Goal: Participate in discussion: Engage in conversation with other users on a specific topic

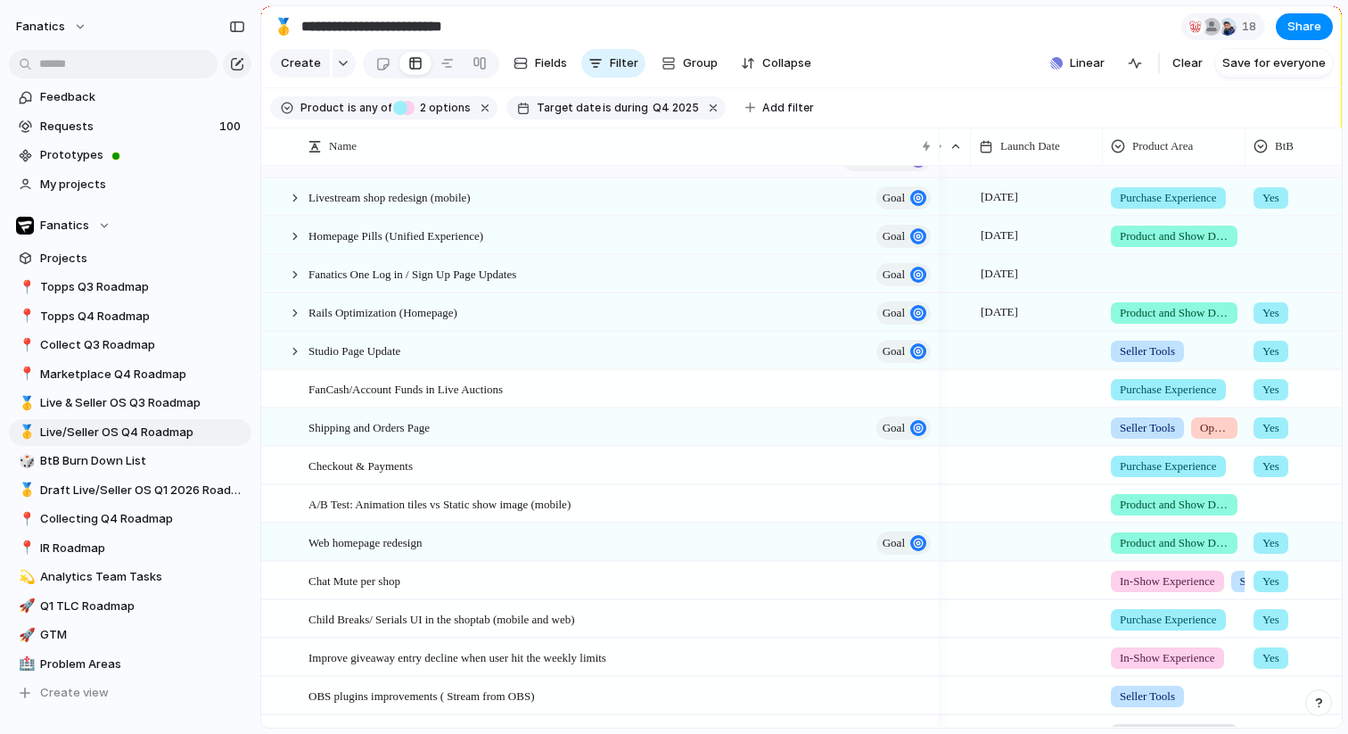
scroll to position [0, 339]
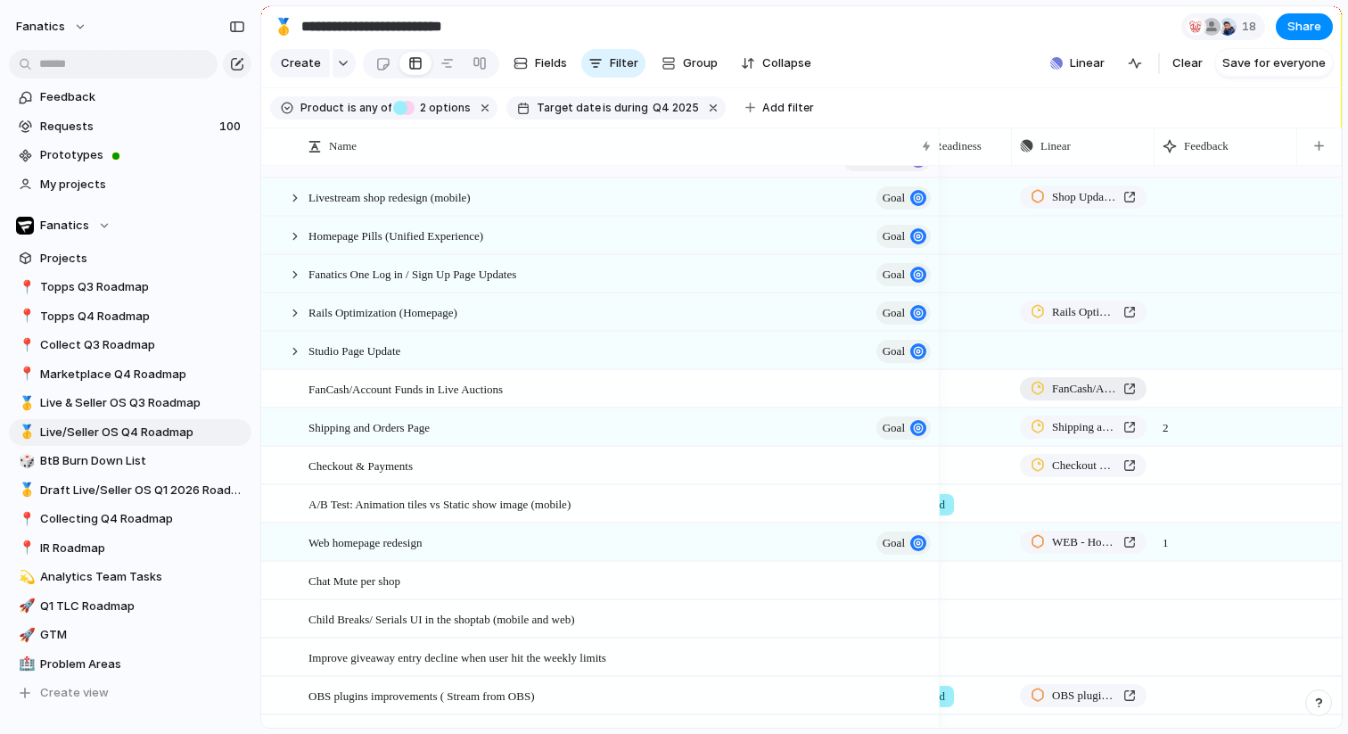
click at [1068, 386] on span "FanCash/Account Funds in Live Auctions" at bounding box center [1084, 389] width 64 height 18
click at [683, 66] on span "Group" at bounding box center [700, 63] width 35 height 18
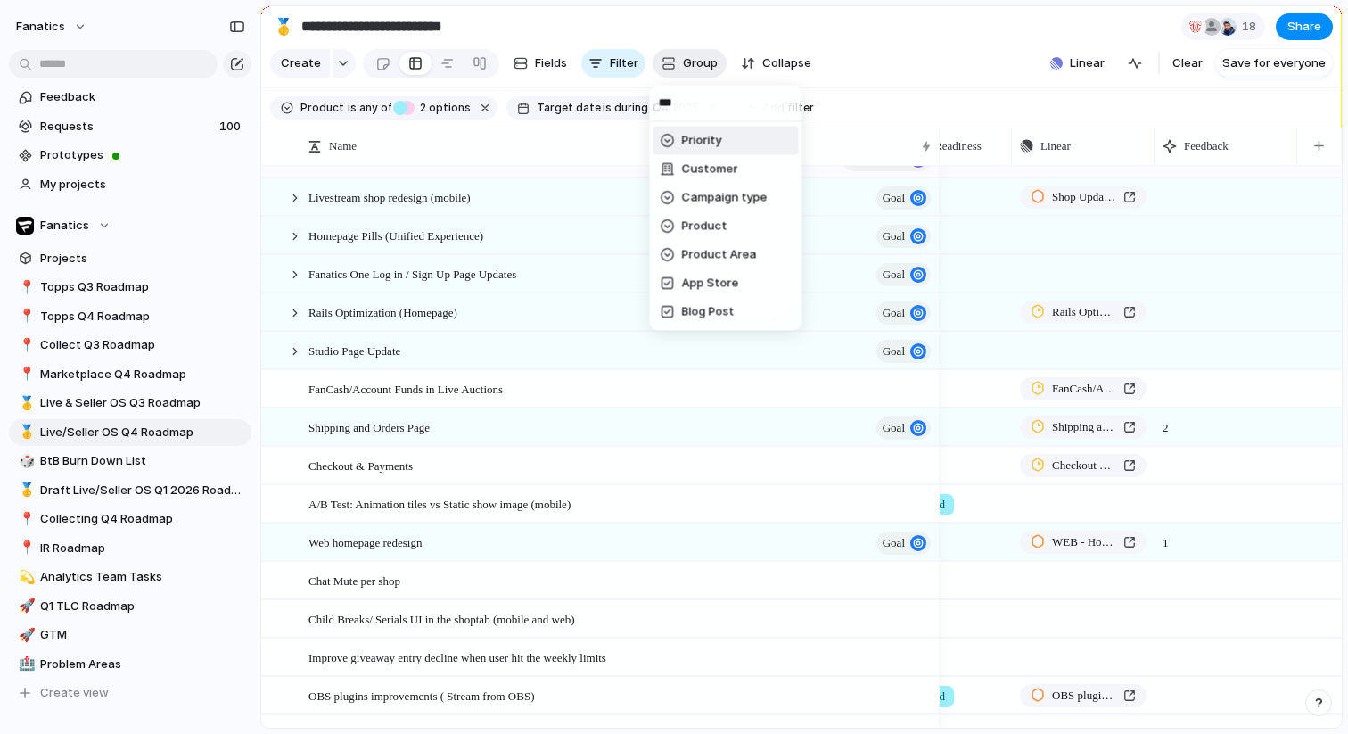
type input "****"
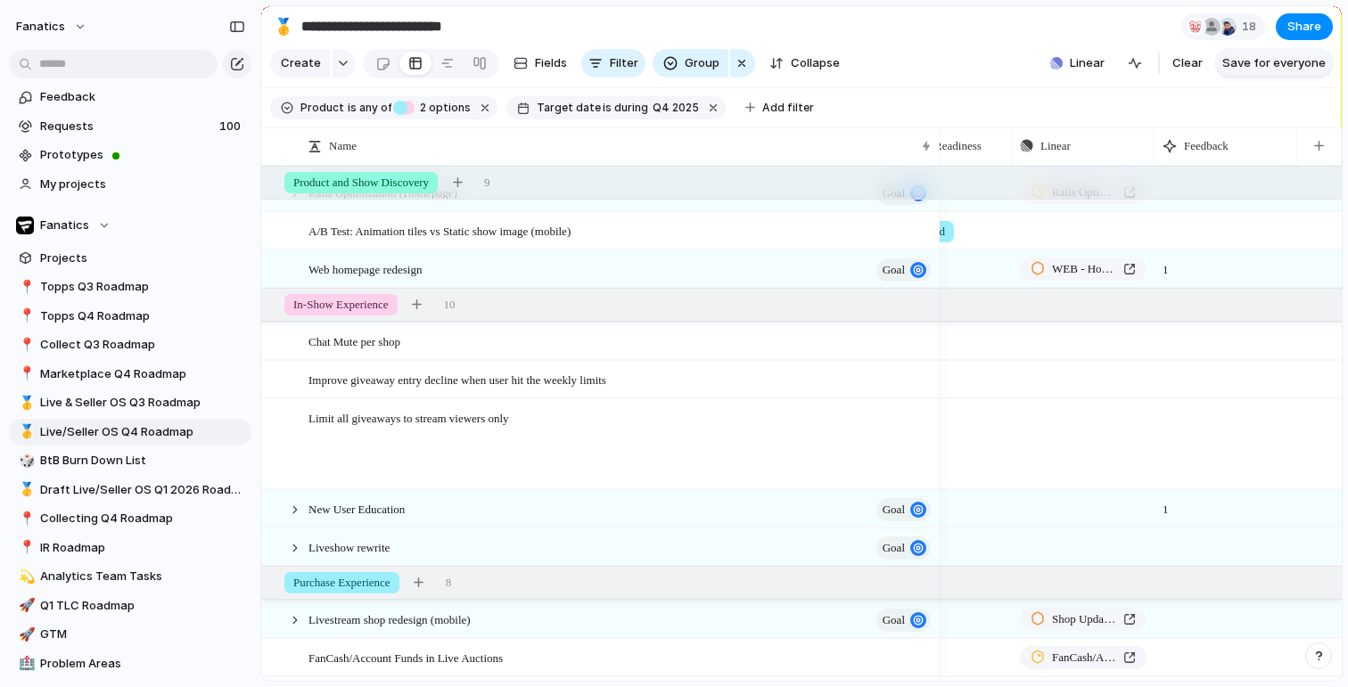
click at [1245, 61] on span "Save for everyone" at bounding box center [1273, 63] width 103 height 18
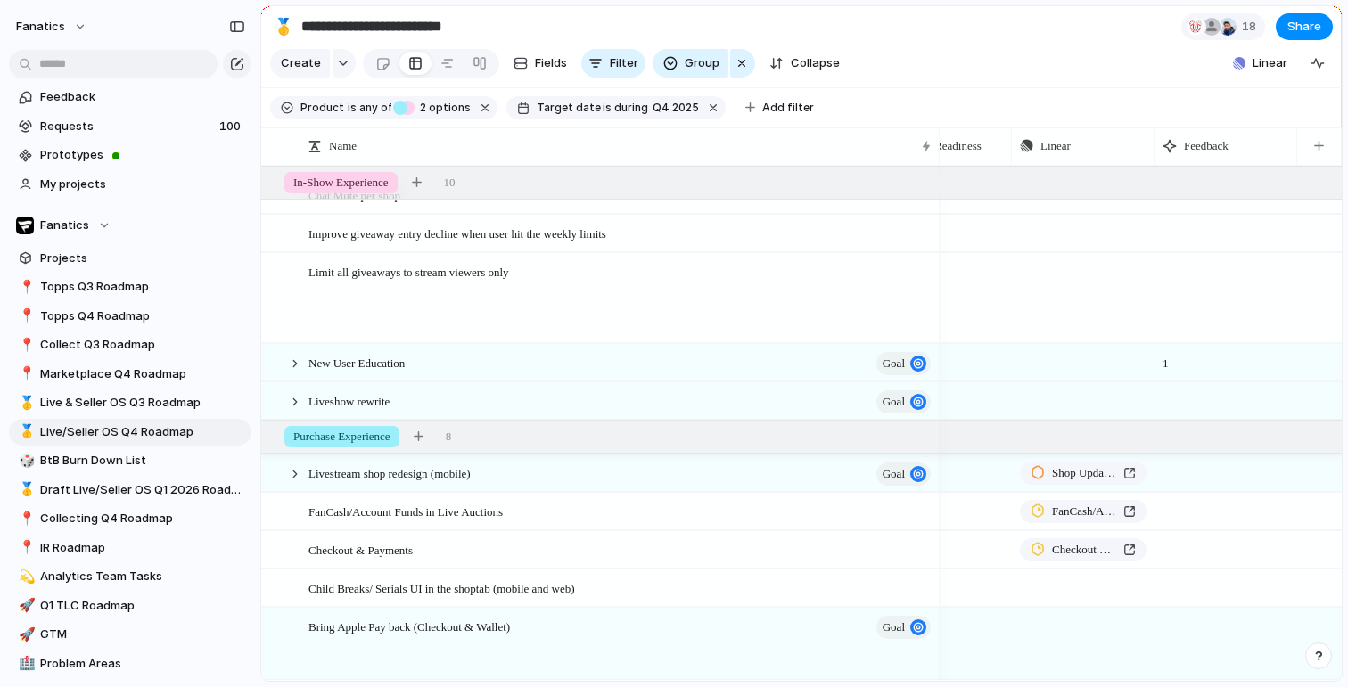
scroll to position [225, 0]
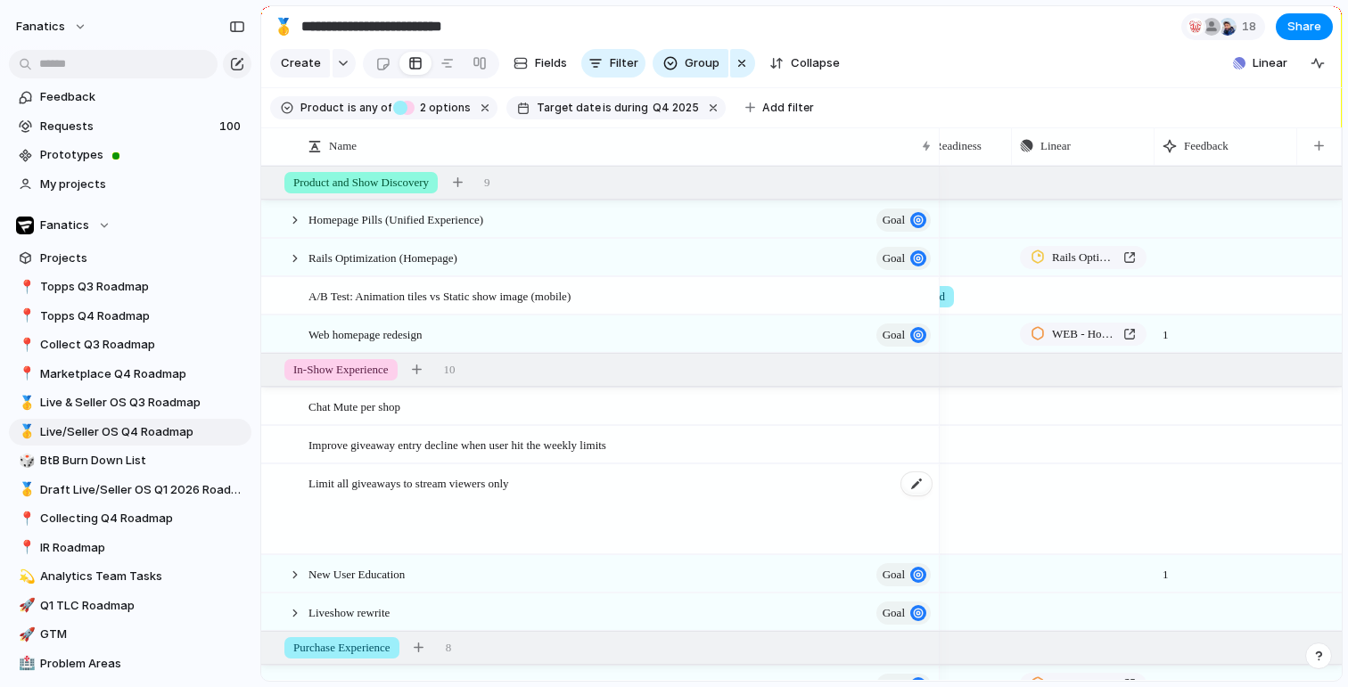
click at [415, 516] on div "Limit all giveaways to stream viewers only" at bounding box center [620, 509] width 625 height 89
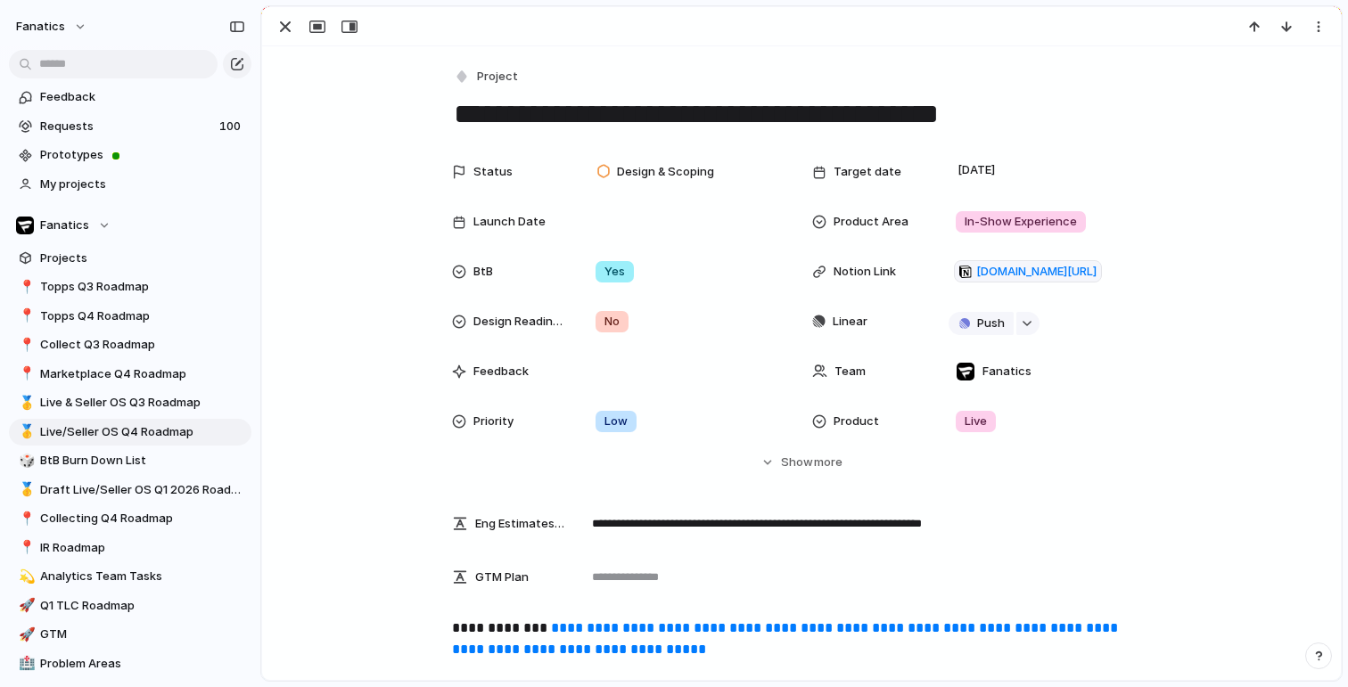
click at [284, 14] on div at bounding box center [801, 26] width 1078 height 39
click at [282, 28] on div "button" at bounding box center [285, 26] width 21 height 21
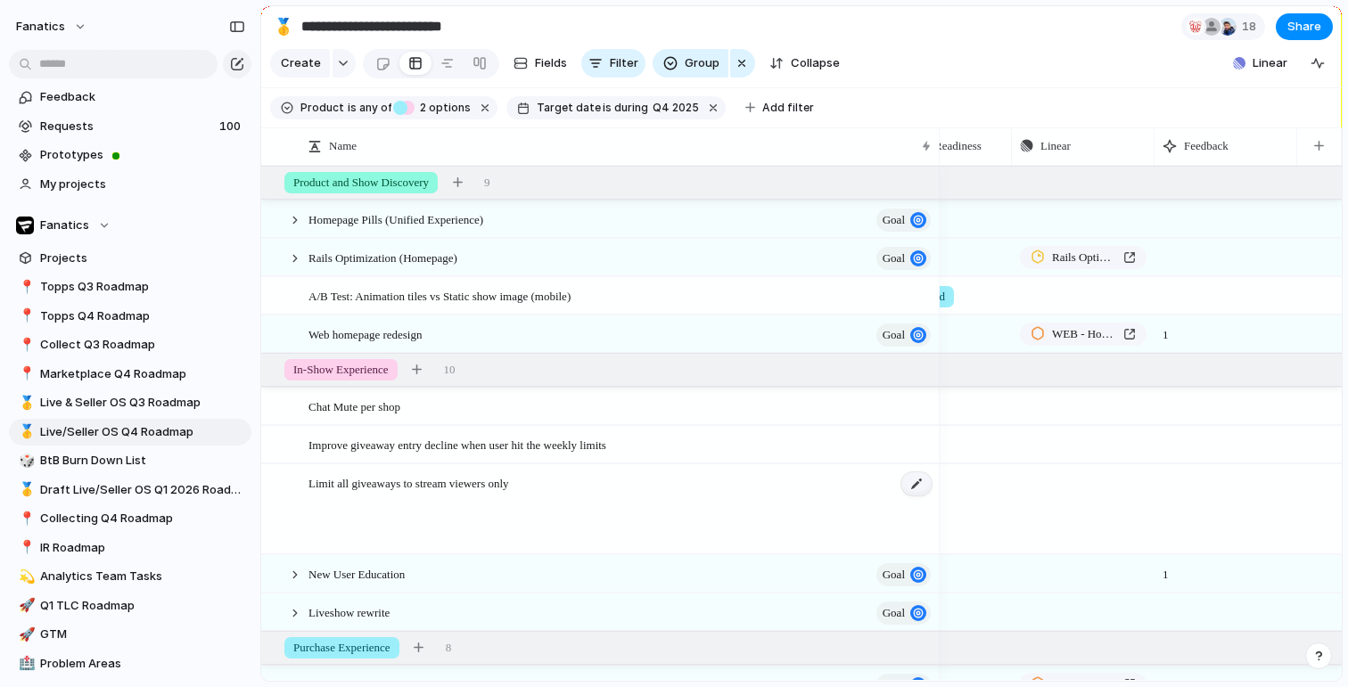
click at [915, 484] on div at bounding box center [916, 483] width 30 height 23
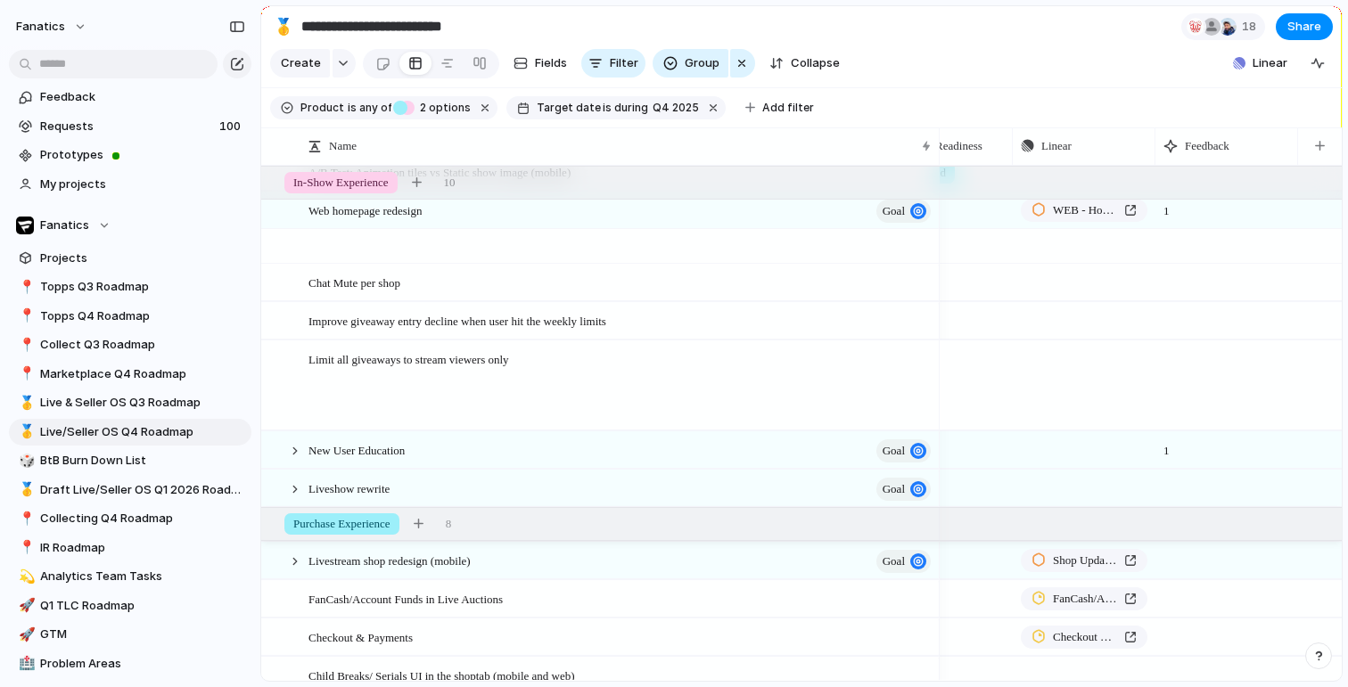
scroll to position [215, 0]
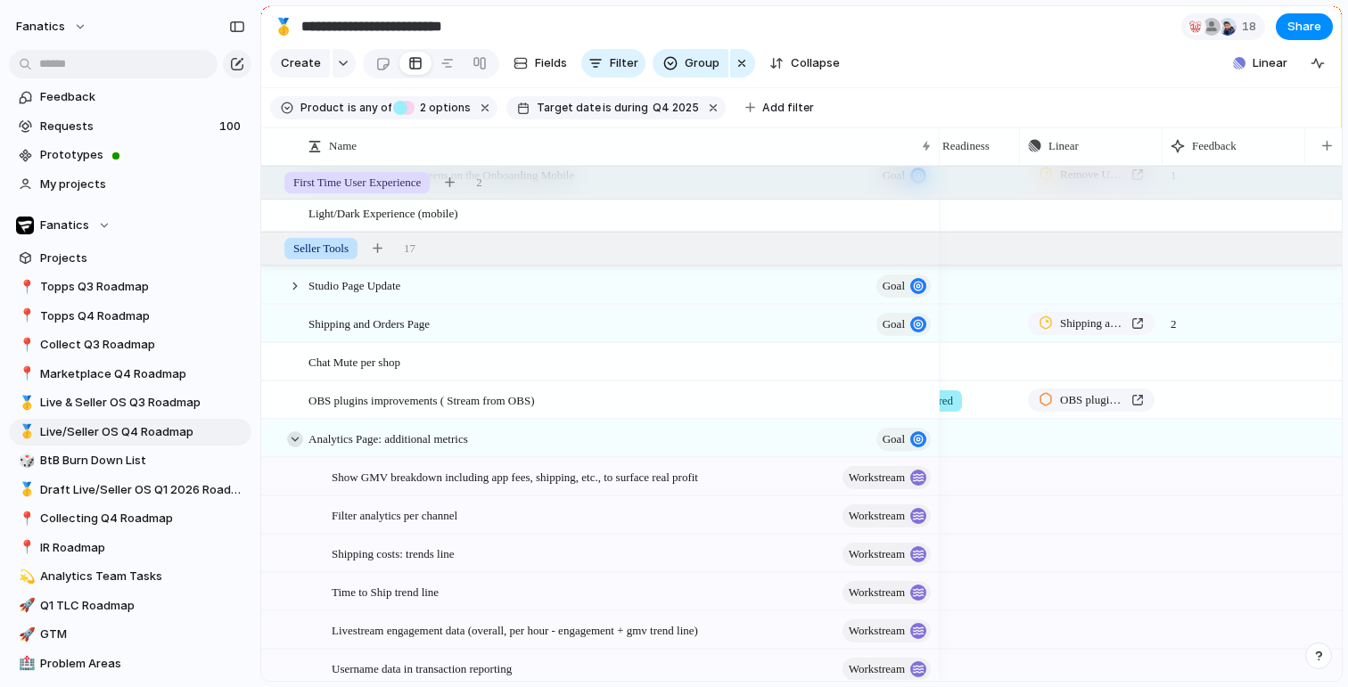
click at [293, 442] on div at bounding box center [295, 439] width 16 height 16
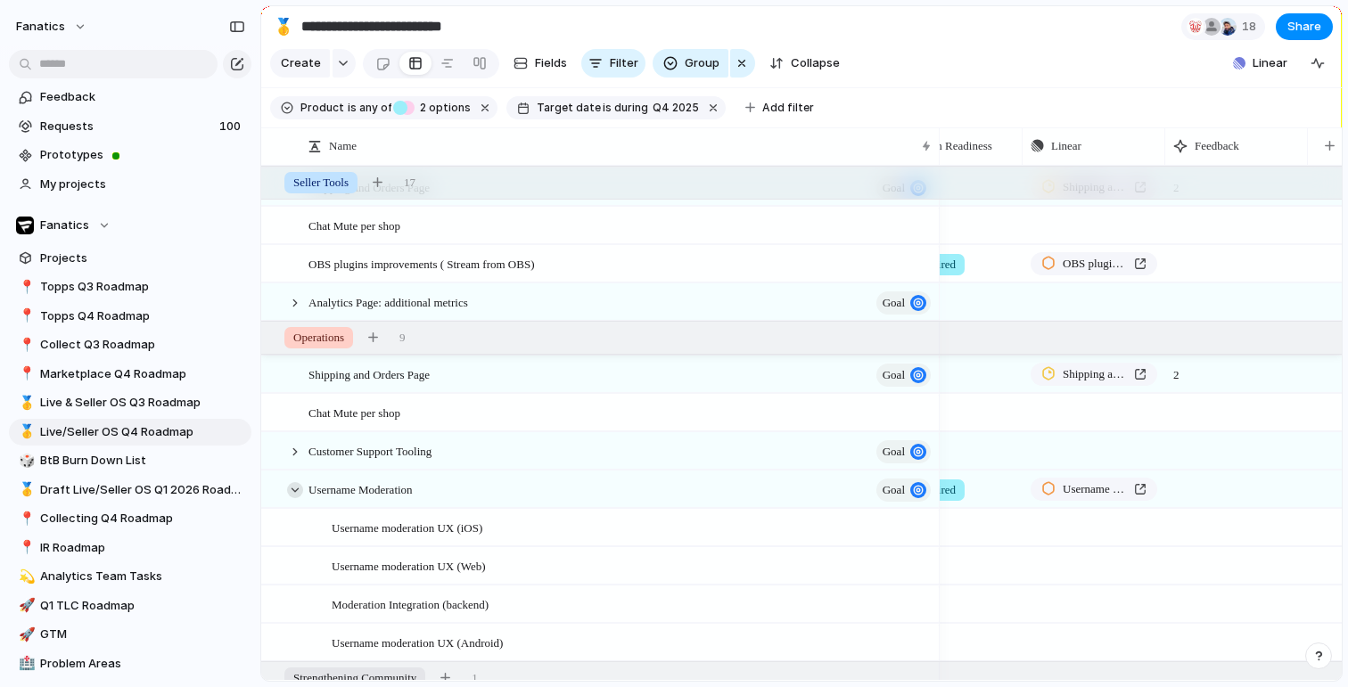
click at [297, 489] on div at bounding box center [295, 490] width 16 height 16
